Goal: Information Seeking & Learning: Learn about a topic

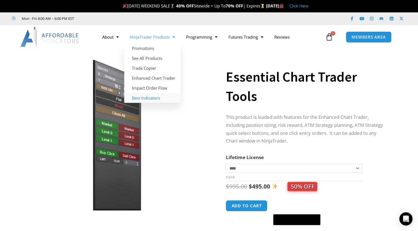
click at [146, 98] on link "Best Indicators" at bounding box center [152, 98] width 56 height 10
click at [155, 37] on link "NinjaTrader Products" at bounding box center [152, 37] width 56 height 13
click at [150, 58] on link "See All Products" at bounding box center [152, 58] width 56 height 10
click at [62, 35] on img at bounding box center [49, 37] width 59 height 20
click at [152, 59] on link "See All Products" at bounding box center [152, 58] width 56 height 10
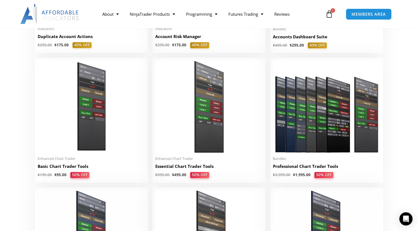
scroll to position [193, 0]
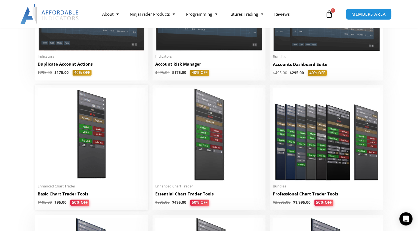
click at [78, 136] on img at bounding box center [92, 134] width 108 height 92
click at [94, 116] on img at bounding box center [92, 134] width 108 height 92
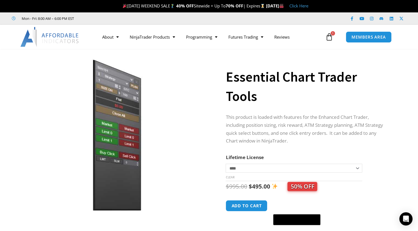
click at [57, 37] on img at bounding box center [49, 37] width 59 height 20
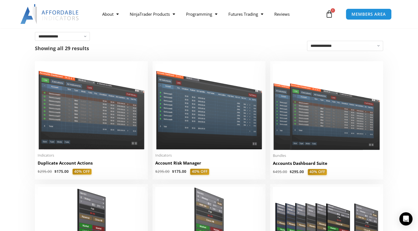
scroll to position [138, 0]
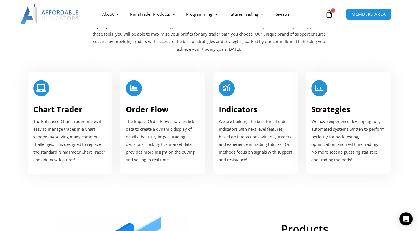
scroll to position [660, 0]
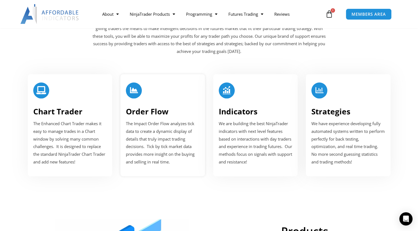
click at [145, 109] on link "Order Flow" at bounding box center [147, 111] width 43 height 10
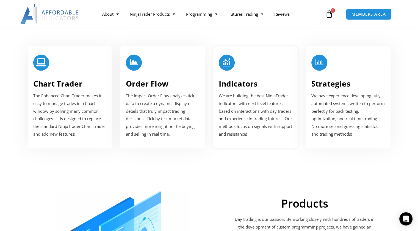
scroll to position [661, 0]
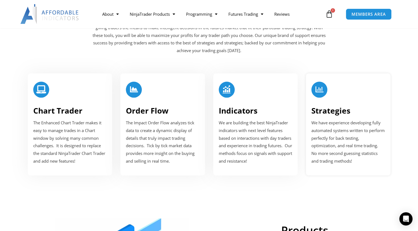
click at [330, 109] on link "Strategies" at bounding box center [331, 110] width 39 height 10
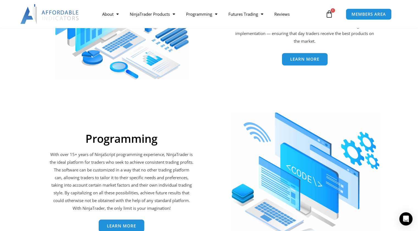
scroll to position [964, 0]
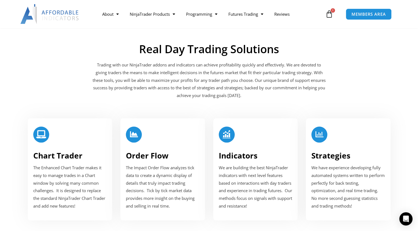
scroll to position [661, 0]
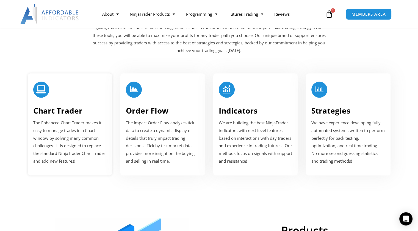
click at [41, 109] on link "Chart Trader" at bounding box center [57, 110] width 49 height 10
click at [48, 109] on link "Chart Trader" at bounding box center [57, 110] width 49 height 10
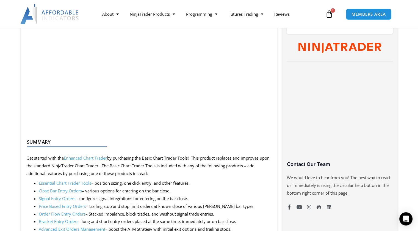
scroll to position [303, 0]
click at [67, 182] on link "Essential Chart Trader Tools" at bounding box center [65, 183] width 53 height 6
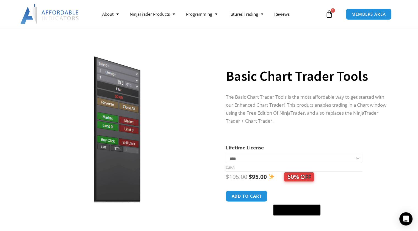
scroll to position [0, 0]
